Goal: Transaction & Acquisition: Purchase product/service

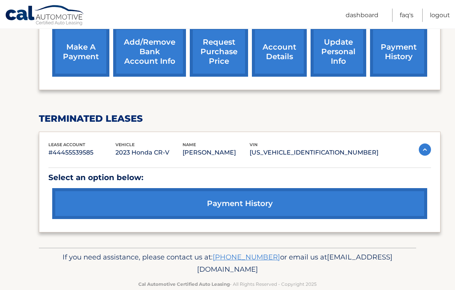
scroll to position [307, 0]
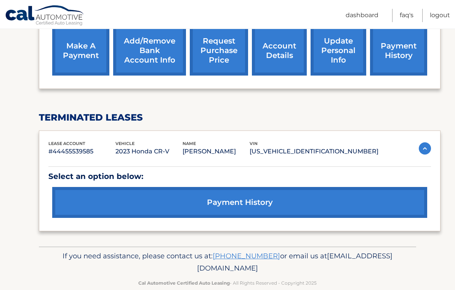
click at [300, 203] on link "payment history" at bounding box center [239, 202] width 375 height 31
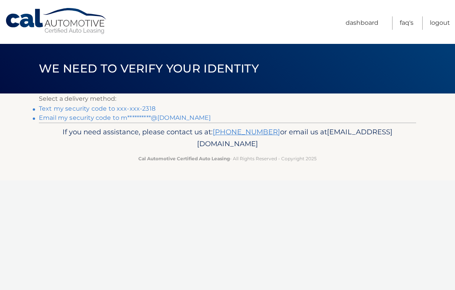
click at [147, 110] on link "Text my security code to xxx-xxx-2318" at bounding box center [97, 108] width 117 height 7
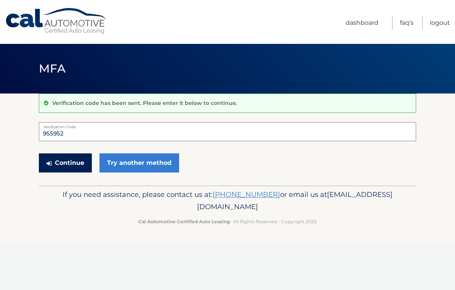
type input "955952"
click at [64, 164] on button "Continue" at bounding box center [65, 162] width 53 height 19
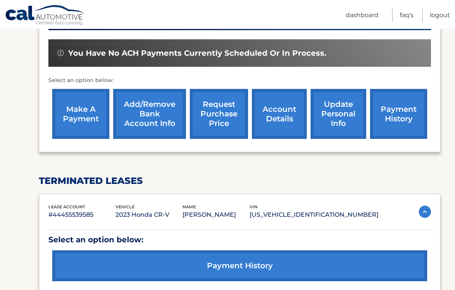
scroll to position [231, 0]
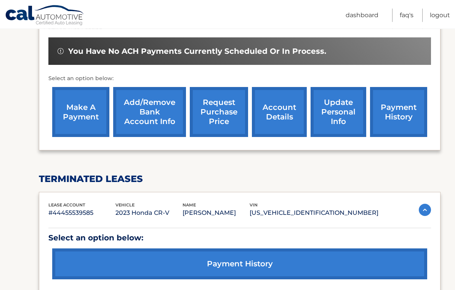
click at [358, 267] on link "payment history" at bounding box center [239, 263] width 375 height 31
click at [321, 248] on link "payment history" at bounding box center [239, 263] width 375 height 31
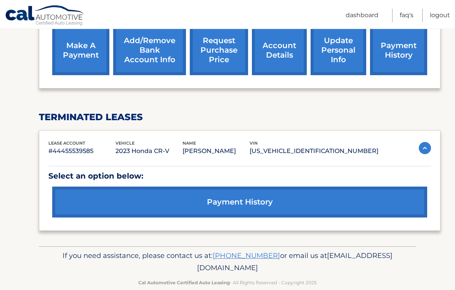
click at [230, 191] on link "payment history" at bounding box center [239, 201] width 375 height 31
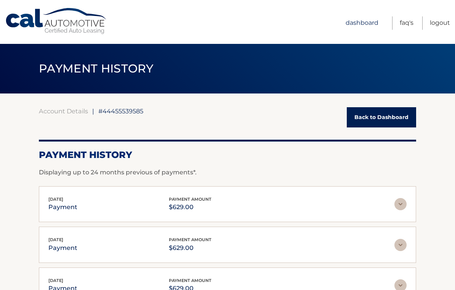
click at [365, 19] on link "Dashboard" at bounding box center [362, 22] width 33 height 13
click at [364, 26] on link "Dashboard" at bounding box center [362, 22] width 33 height 13
click at [359, 23] on link "Dashboard" at bounding box center [362, 22] width 33 height 13
click at [376, 117] on link "Back to Dashboard" at bounding box center [381, 117] width 69 height 20
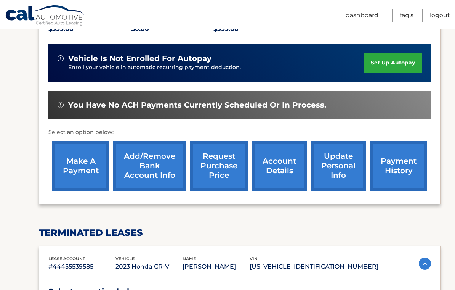
scroll to position [186, 0]
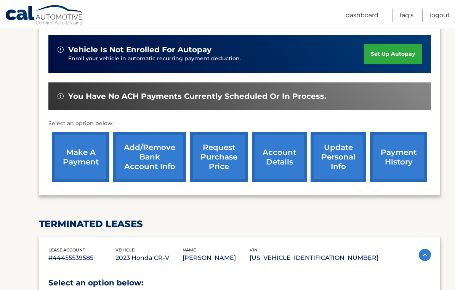
click at [395, 151] on link "payment history" at bounding box center [398, 157] width 57 height 50
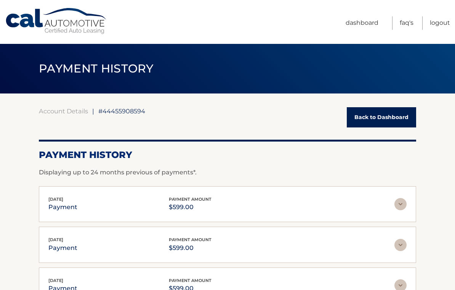
click at [378, 118] on link "Back to Dashboard" at bounding box center [381, 117] width 69 height 20
click at [378, 119] on link "Back to Dashboard" at bounding box center [381, 117] width 69 height 20
click at [379, 117] on link "Back to Dashboard" at bounding box center [381, 117] width 69 height 20
click at [379, 120] on link "Back to Dashboard" at bounding box center [381, 117] width 69 height 20
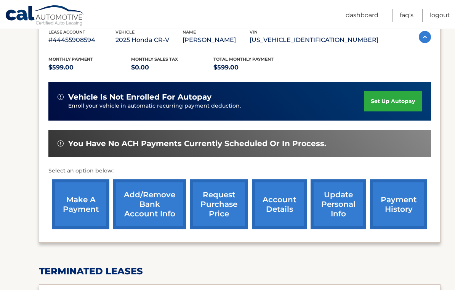
scroll to position [138, 0]
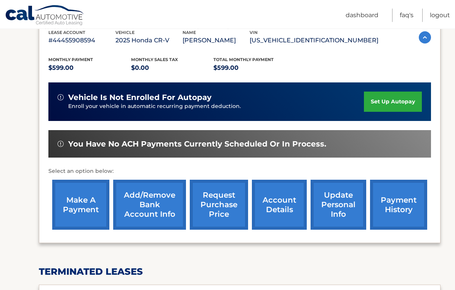
click at [79, 201] on link "make a payment" at bounding box center [80, 205] width 57 height 50
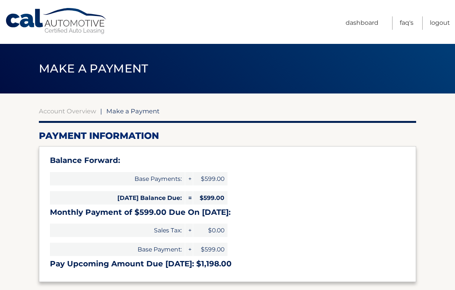
select select "ODkzYzI0YTUtOWFhMi00MDI5LWEzYWYtMjY4ZGNlNTk0NDcz"
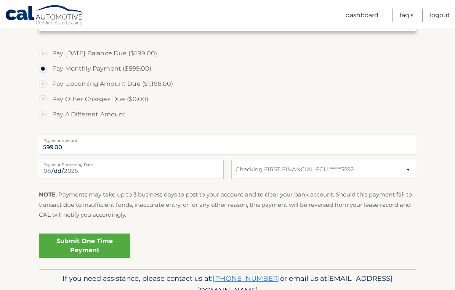
scroll to position [250, 0]
click at [100, 244] on link "Submit One Time Payment" at bounding box center [84, 245] width 91 height 24
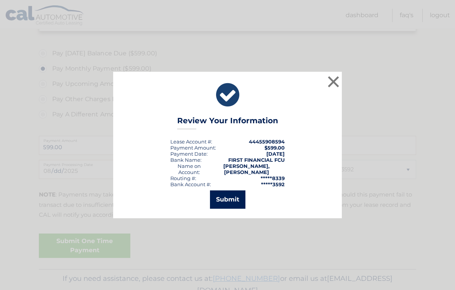
click at [226, 208] on button "Submit" at bounding box center [227, 199] width 35 height 18
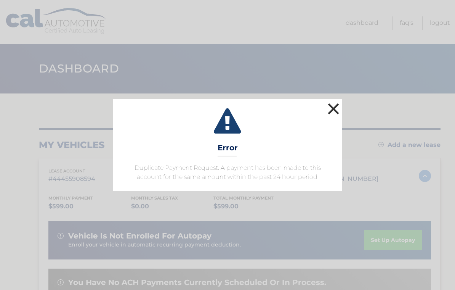
click at [335, 105] on button "×" at bounding box center [333, 108] width 15 height 15
